Goal: Transaction & Acquisition: Purchase product/service

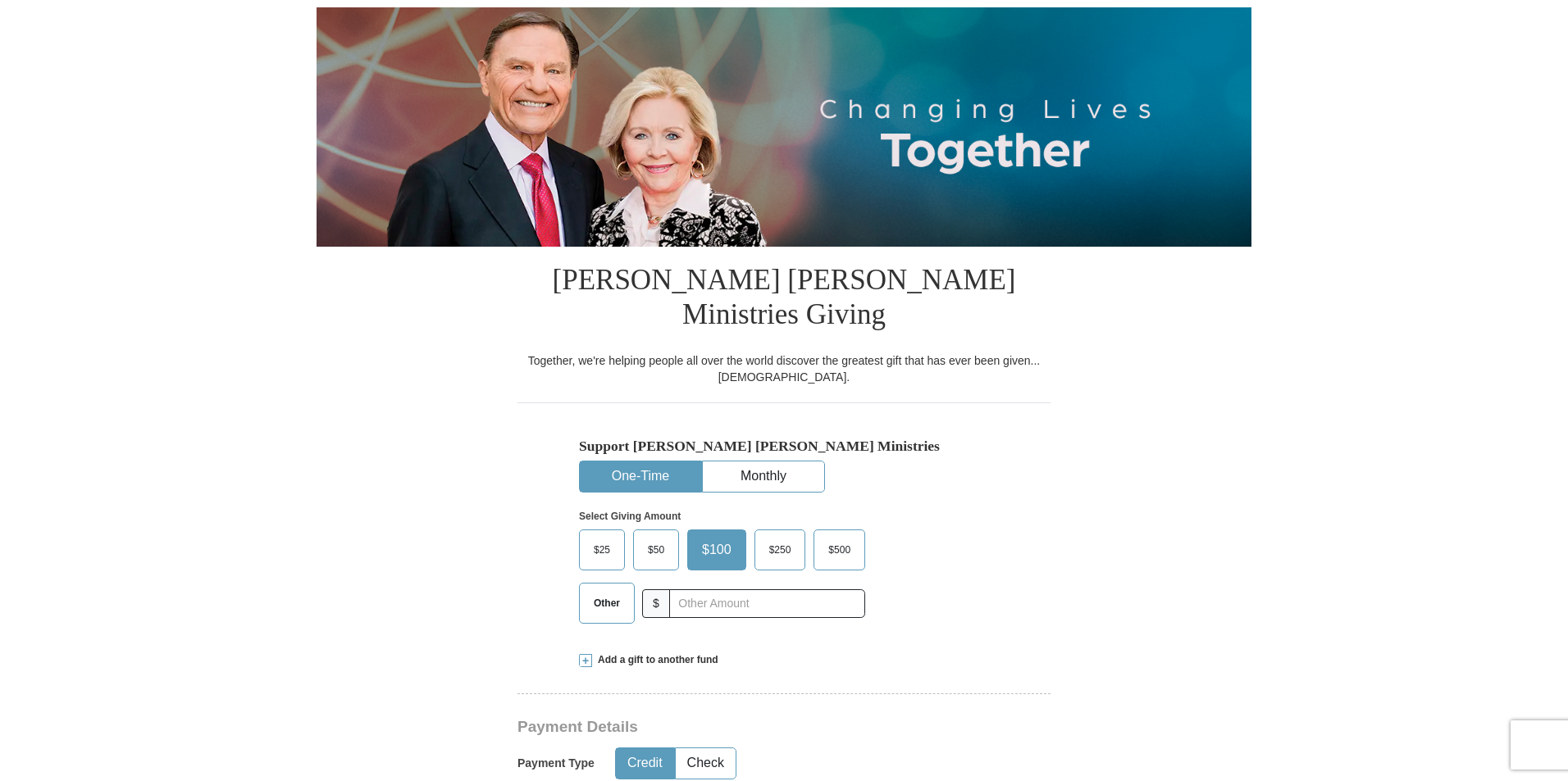
scroll to position [164, 0]
click at [789, 538] on span "$250" at bounding box center [779, 550] width 39 height 25
click at [0, 0] on input "$250" at bounding box center [0, 0] width 0 height 0
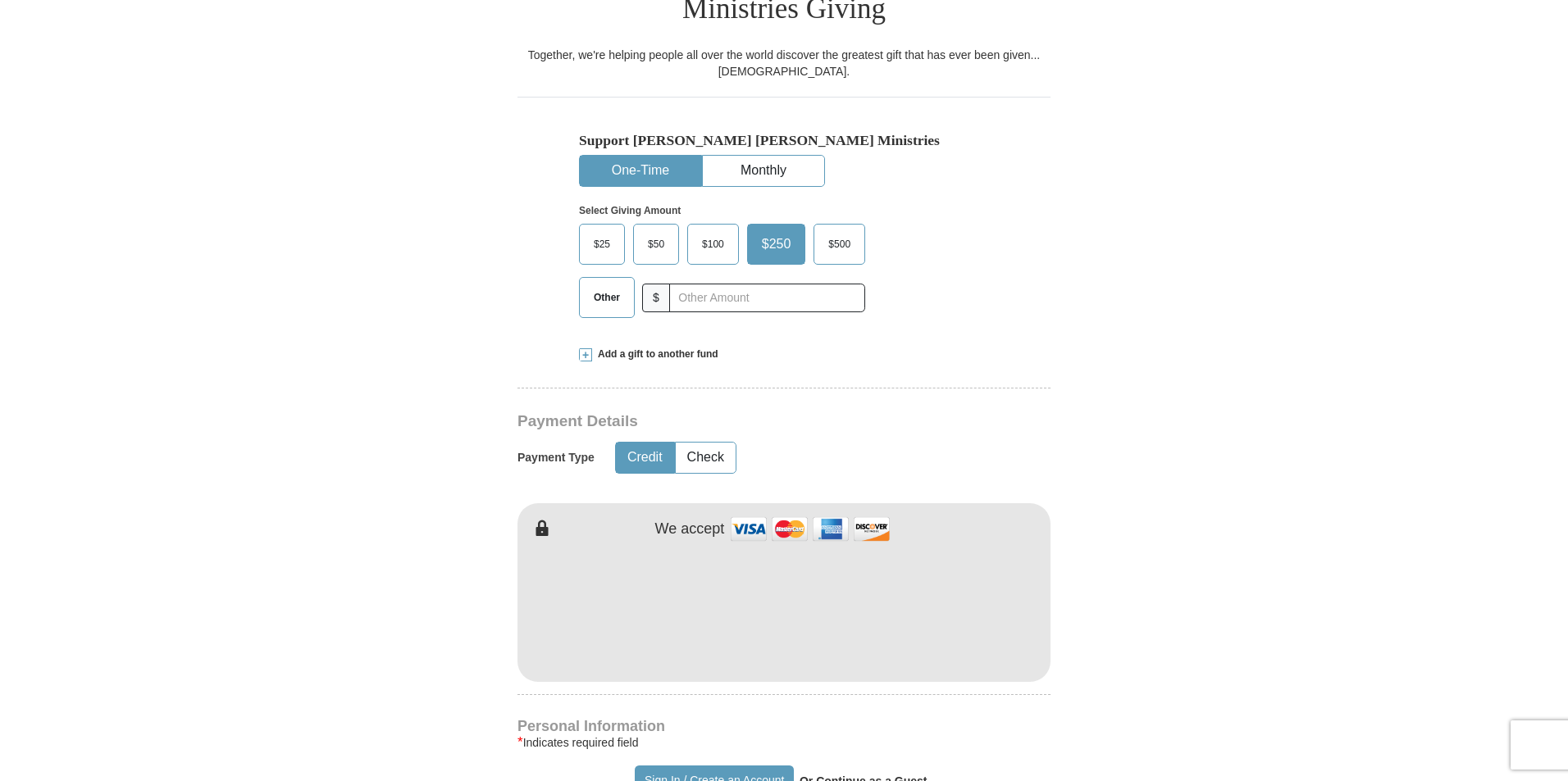
scroll to position [492, 0]
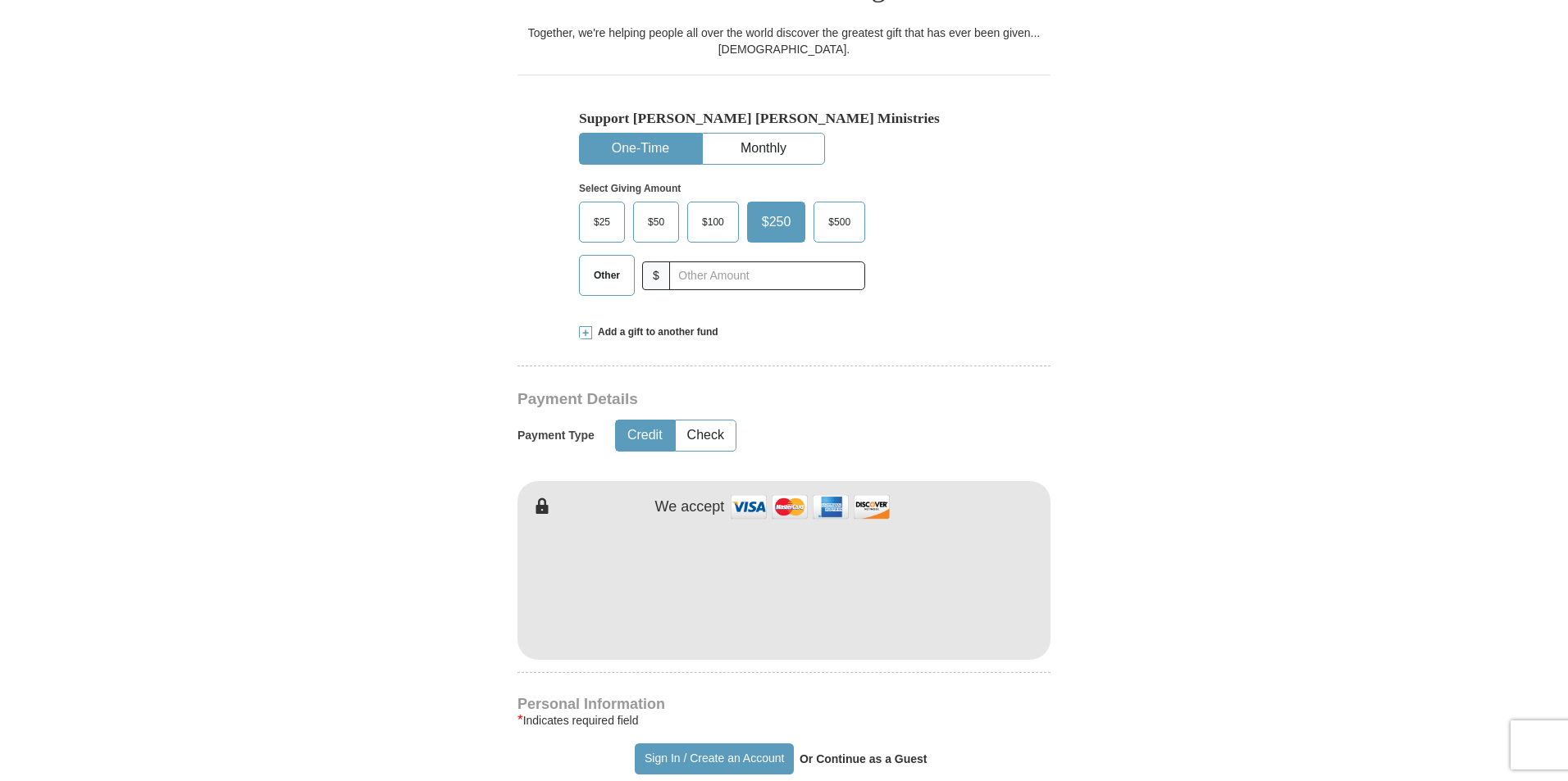
type button "[URL][DOMAIN_NAME]"
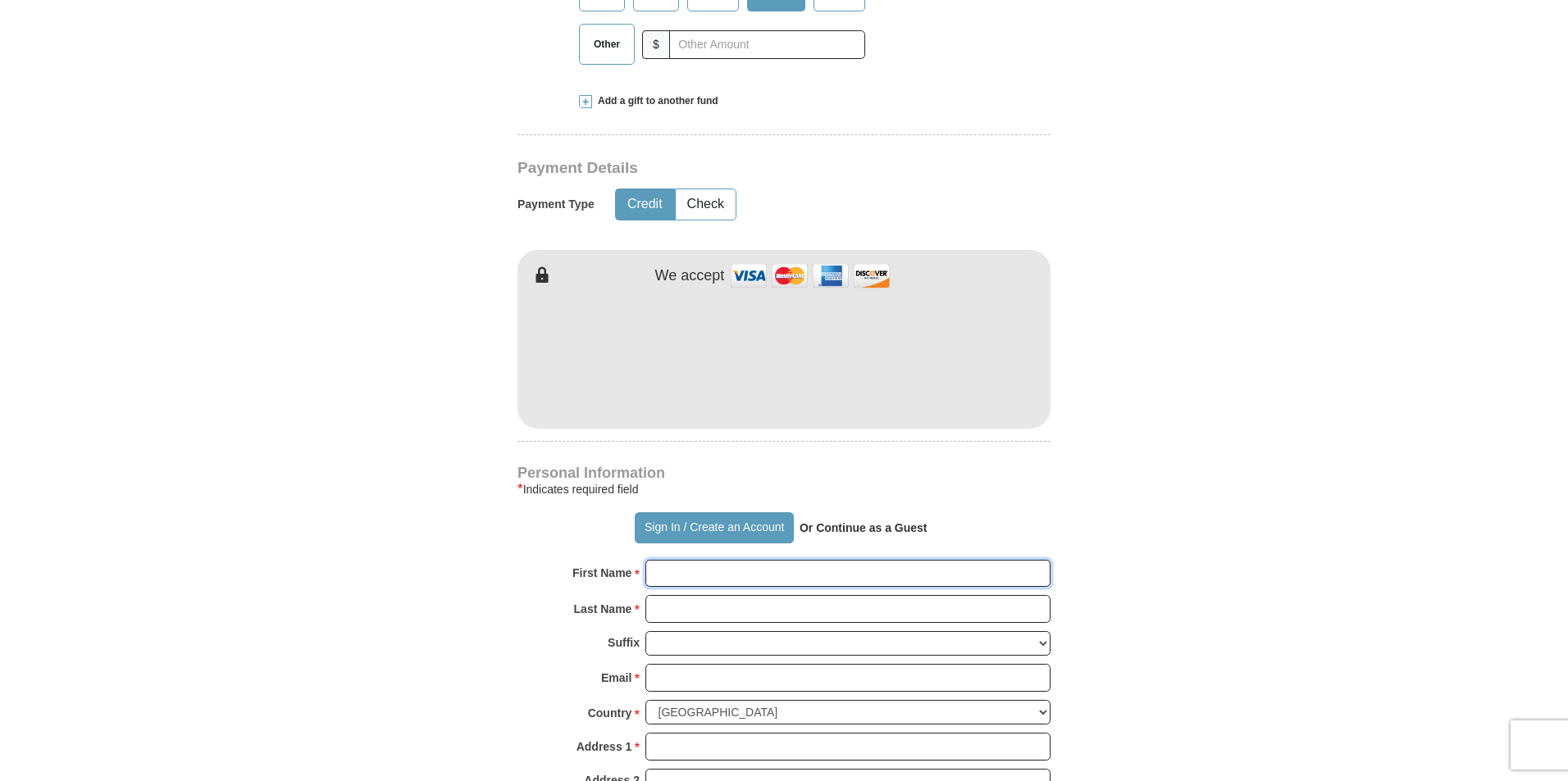
scroll to position [741, 0]
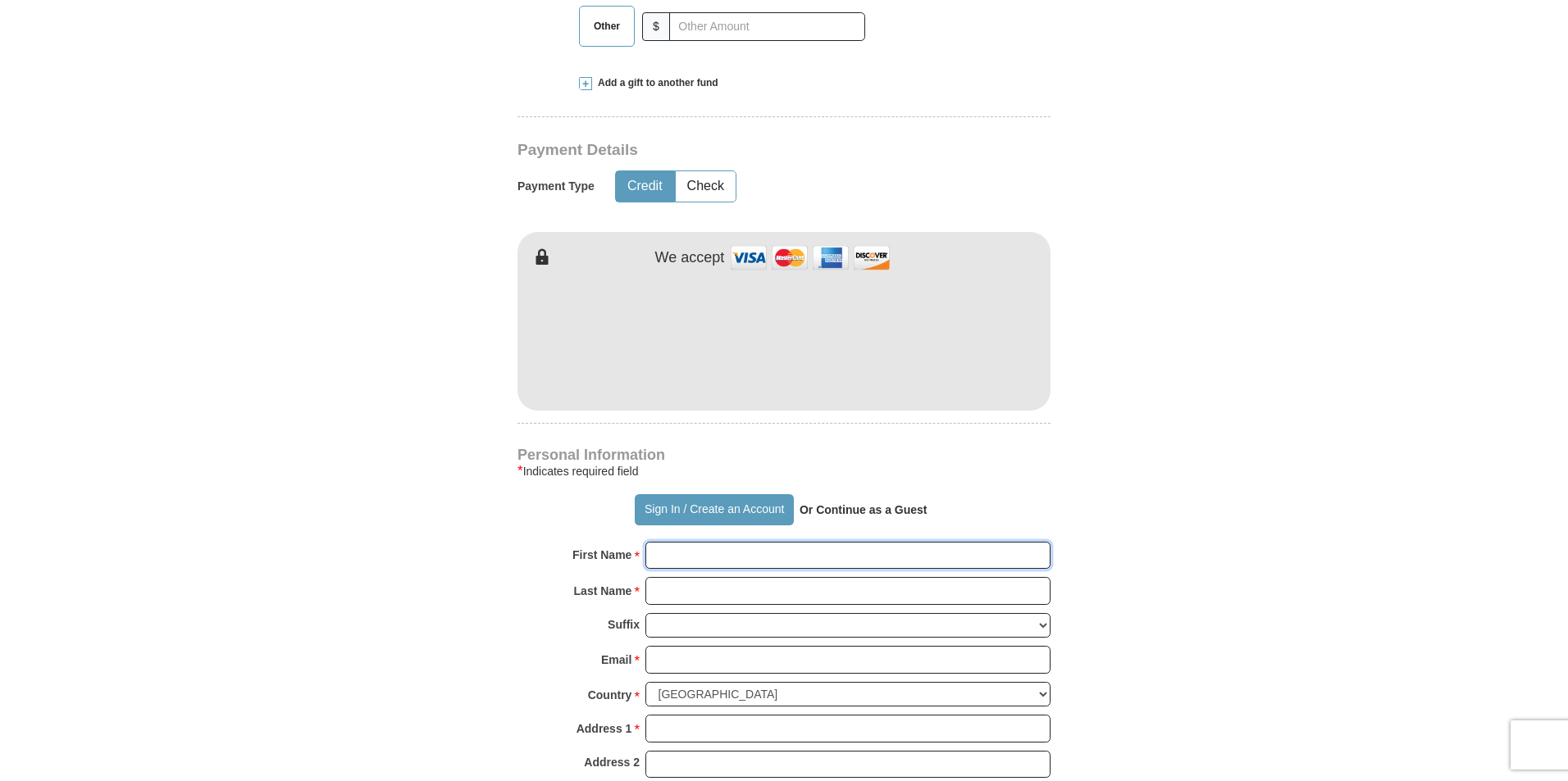
click at [753, 542] on input "First Name *" at bounding box center [848, 556] width 405 height 28
type input "[PERSON_NAME] and [PERSON_NAME]"
click at [761, 578] on input "Last Name *" at bounding box center [848, 591] width 405 height 28
type input "[PERSON_NAME]"
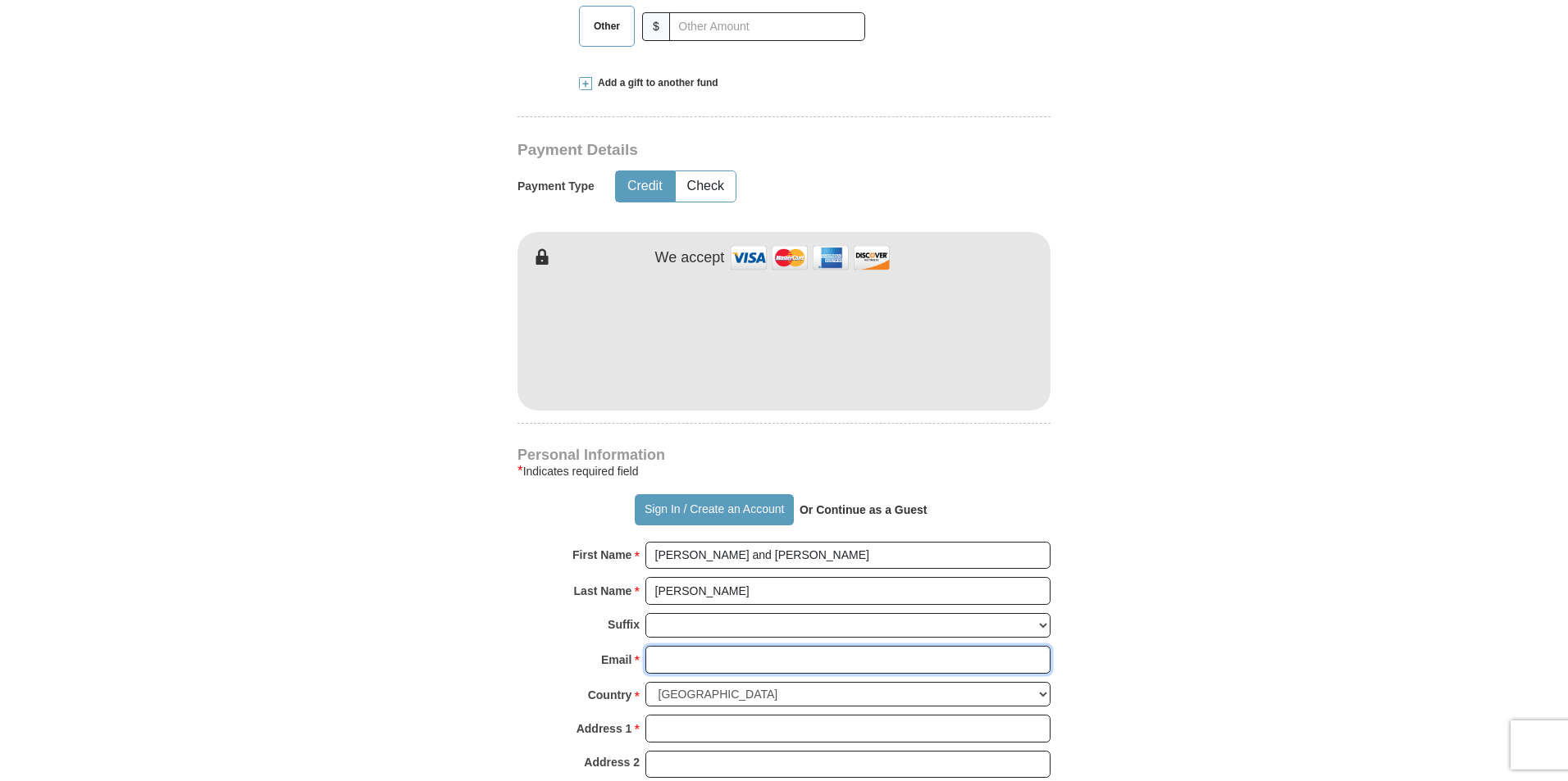
click at [696, 646] on input "Email *" at bounding box center [848, 660] width 405 height 28
type input ","
type input "[EMAIL_ADDRESS][DOMAIN_NAME]"
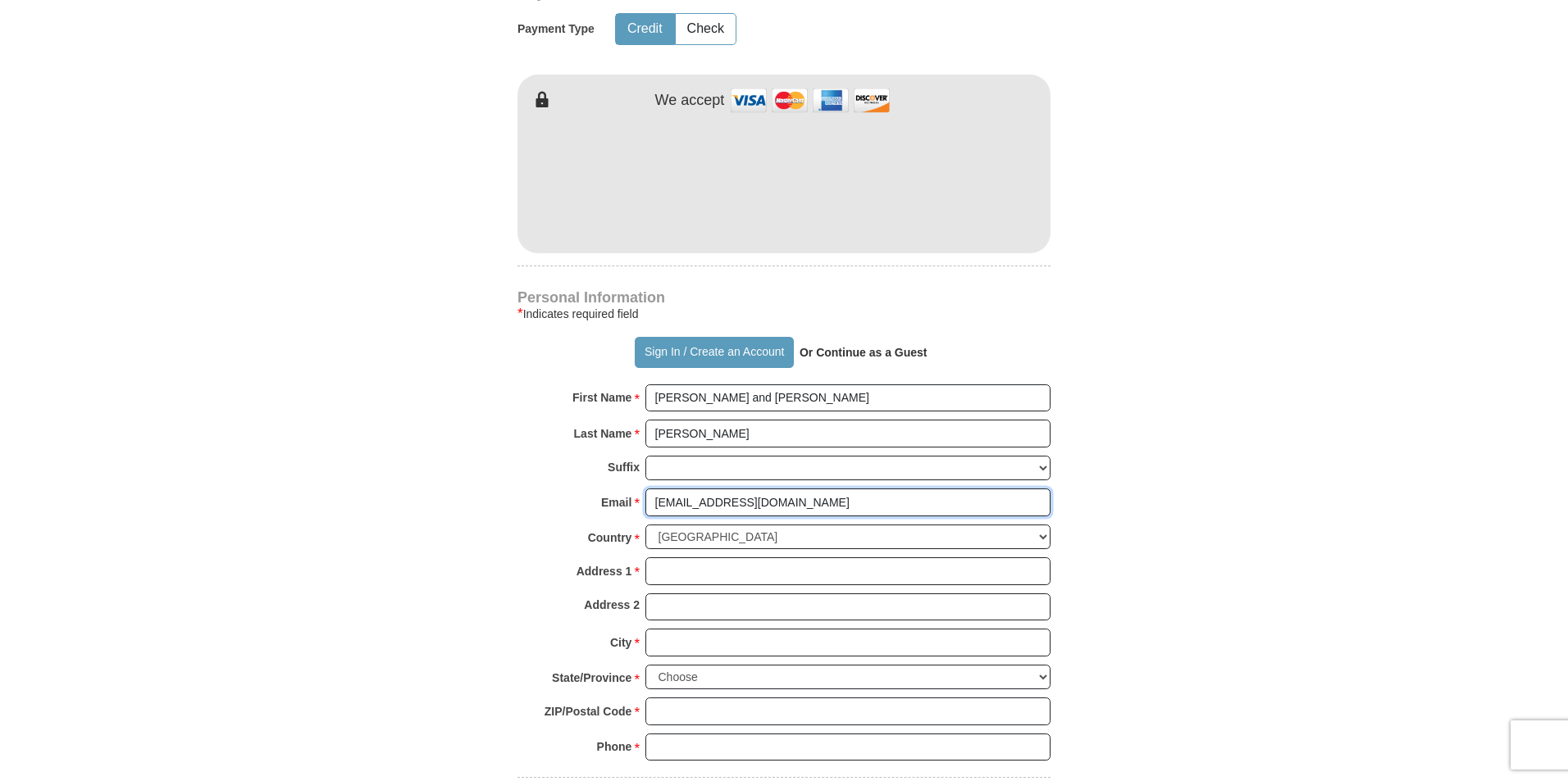
scroll to position [905, 0]
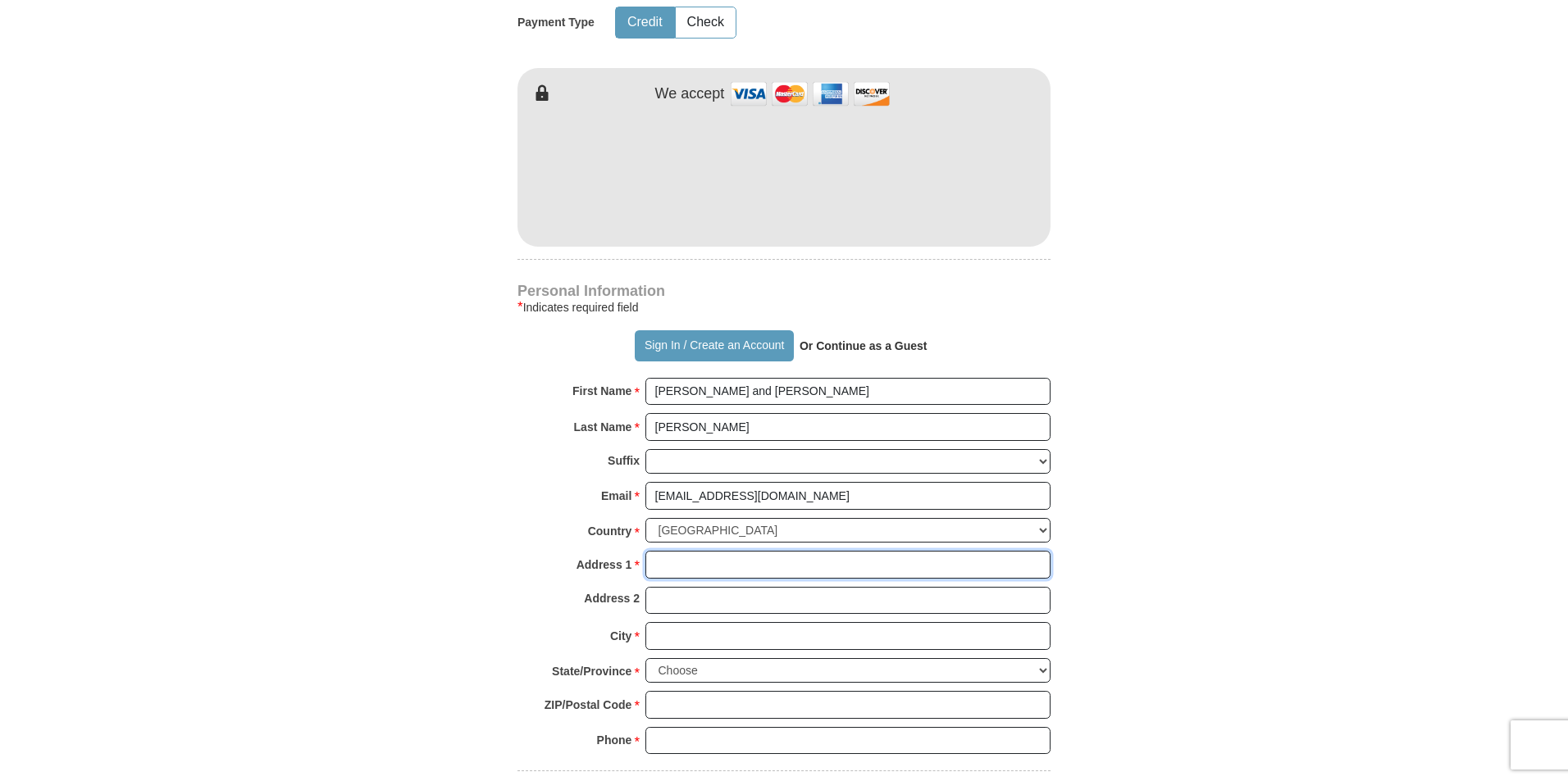
click at [699, 551] on input "Address 1 *" at bounding box center [848, 565] width 405 height 28
type input "Po Box 54281"
type input "Tulsa"
select select "OK"
type input "74155"
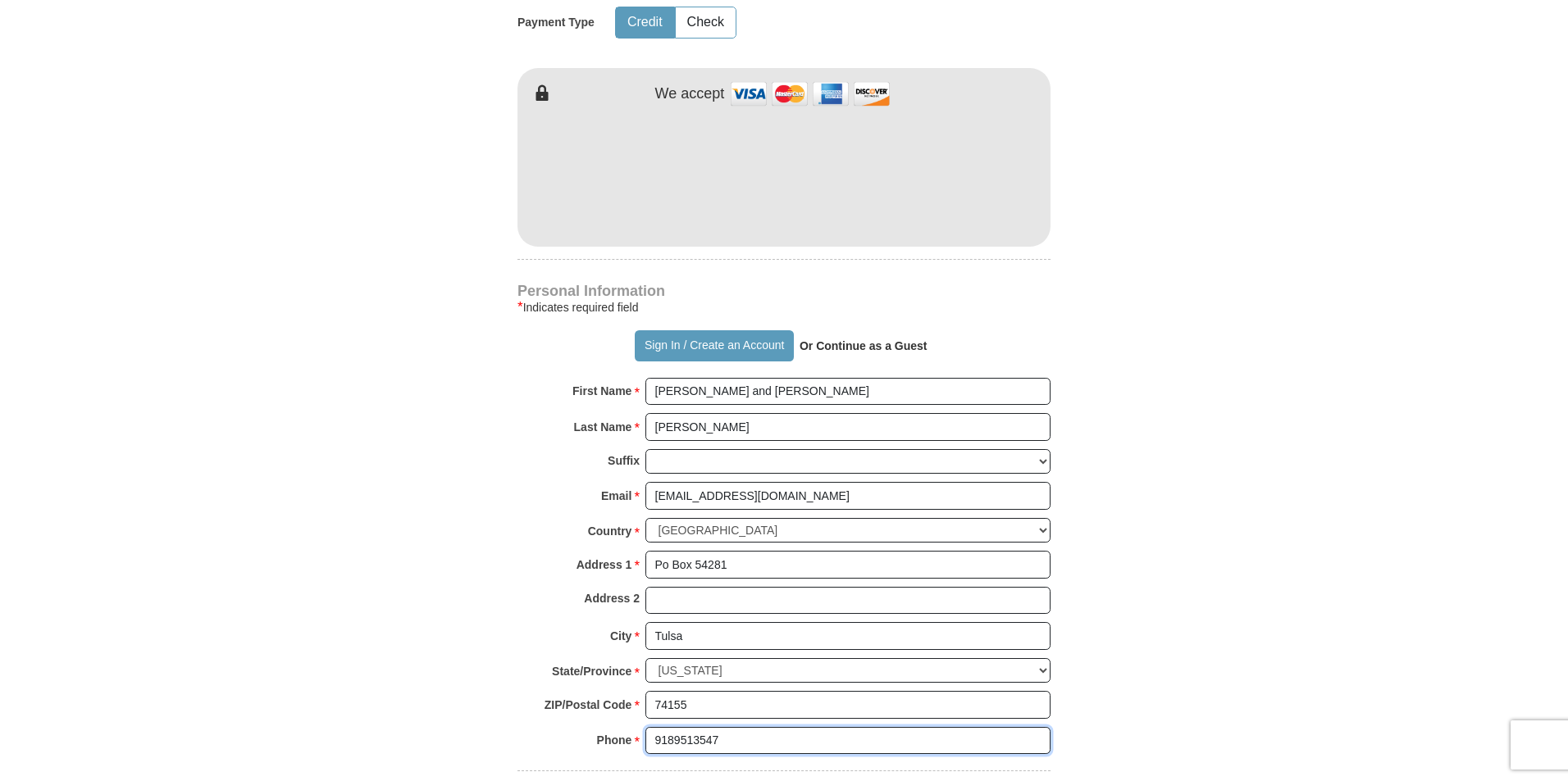
click at [733, 727] on input "9189513547" at bounding box center [848, 741] width 405 height 28
type input "9183139197"
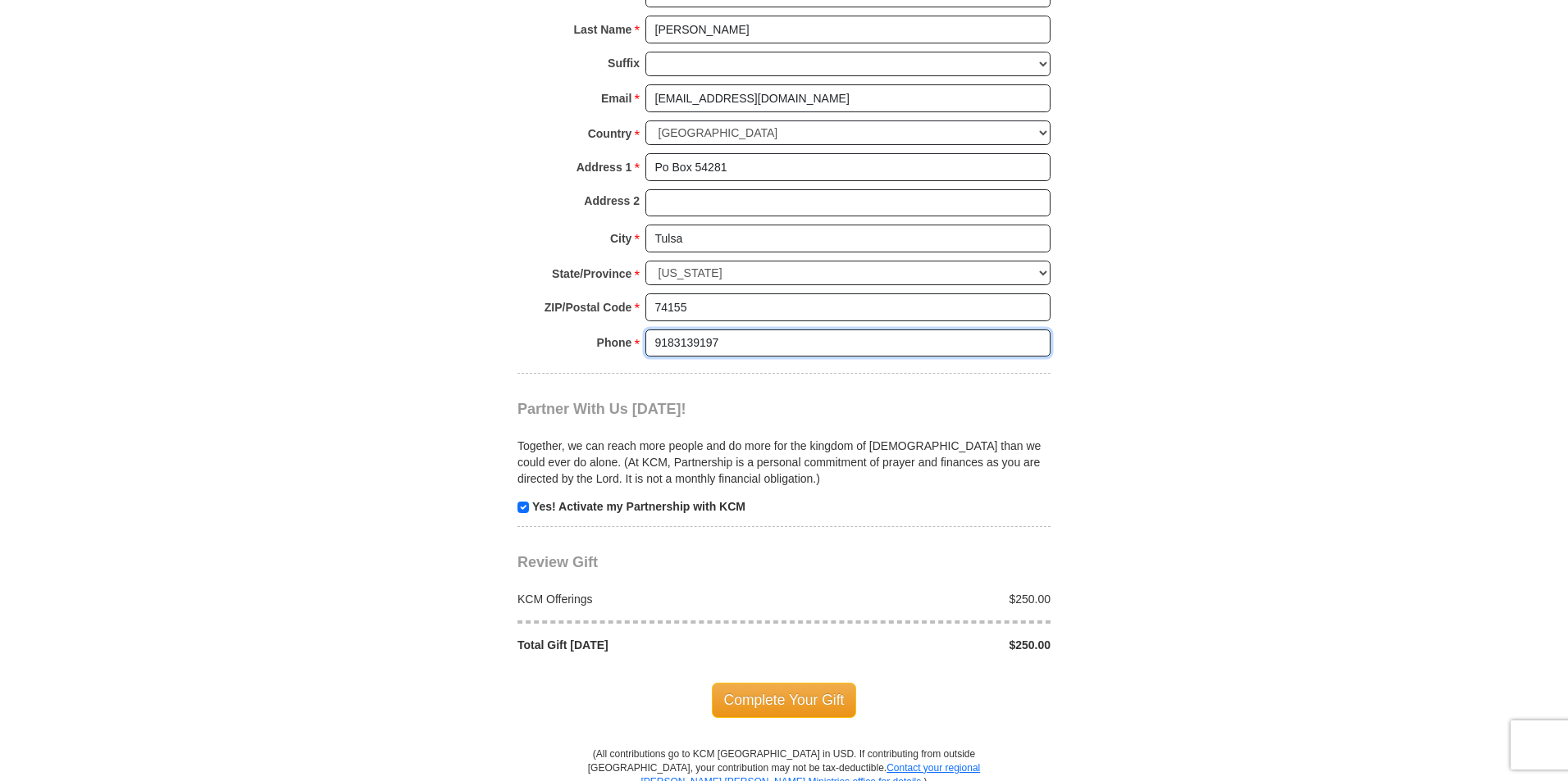
scroll to position [1315, 0]
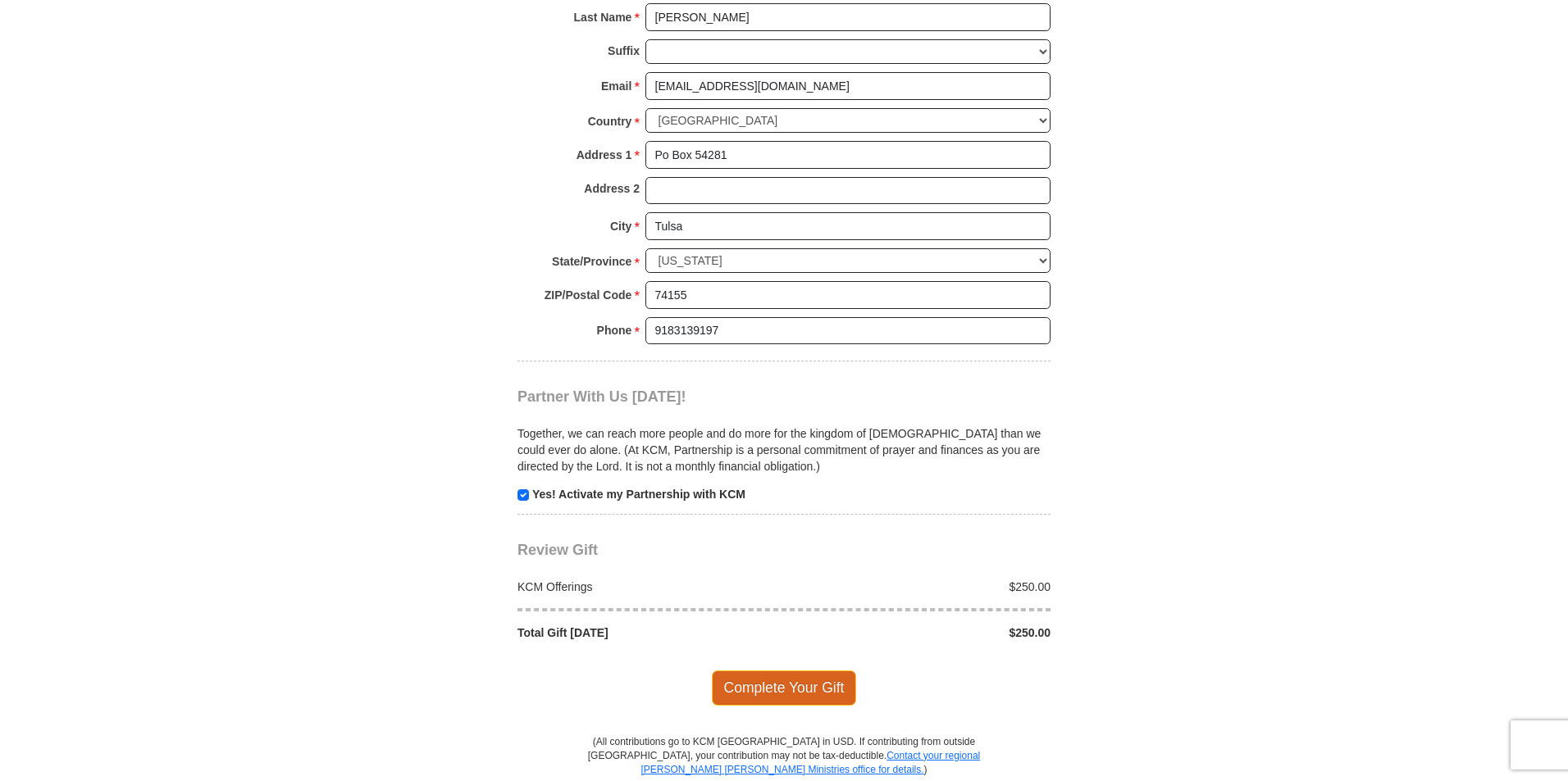
click at [802, 671] on span "Complete Your Gift" at bounding box center [784, 688] width 145 height 34
